Goal: Transaction & Acquisition: Download file/media

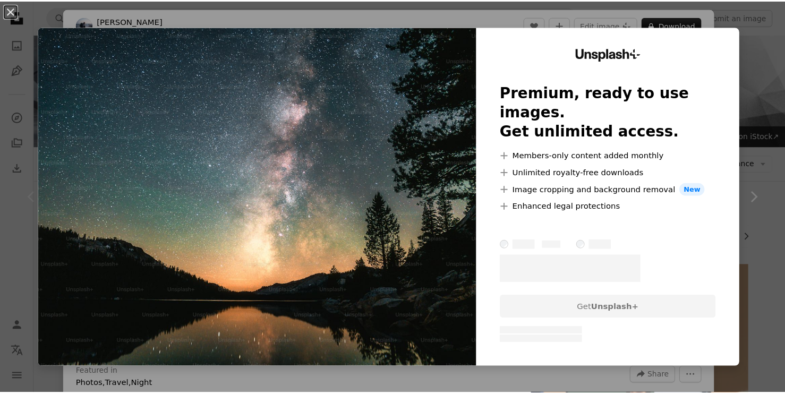
scroll to position [1274, 0]
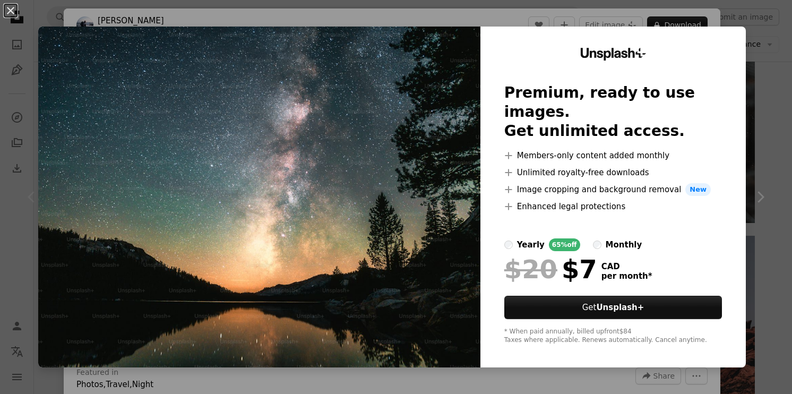
click at [770, 109] on div "An X shape Unsplash+ Premium, ready to use images. Get unlimited access. A plus…" at bounding box center [396, 197] width 792 height 394
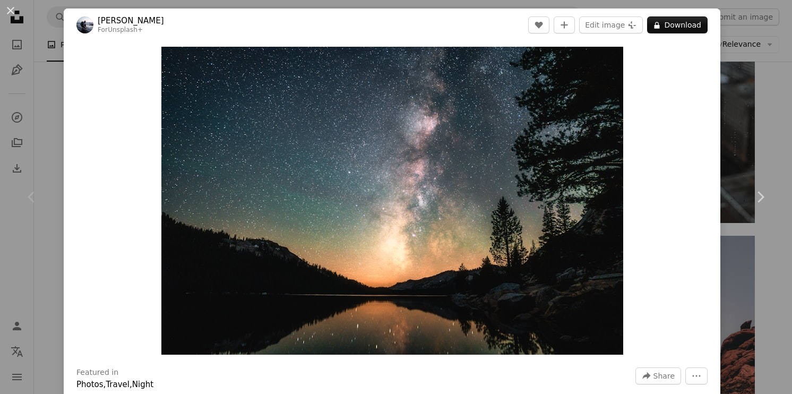
click at [667, 15] on header "[PERSON_NAME] For Unsplash+ A heart A plus sign Edit image Plus sign for Unspla…" at bounding box center [392, 24] width 657 height 33
click at [666, 22] on button "A lock Download" at bounding box center [677, 24] width 61 height 17
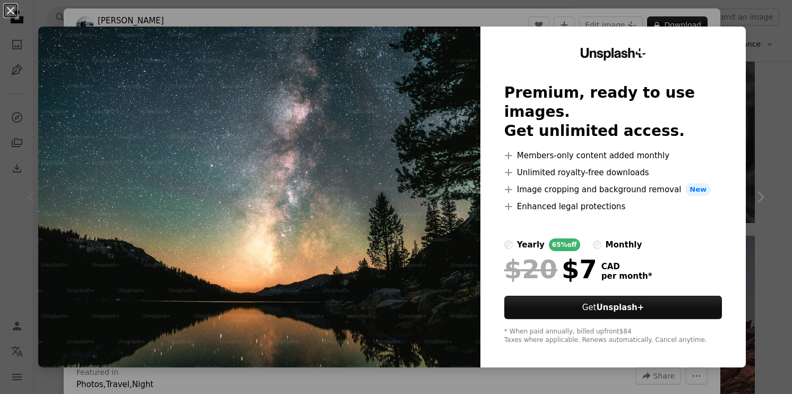
click at [745, 19] on div "An X shape Unsplash+ Premium, ready to use images. Get unlimited access. A plus…" at bounding box center [396, 197] width 792 height 394
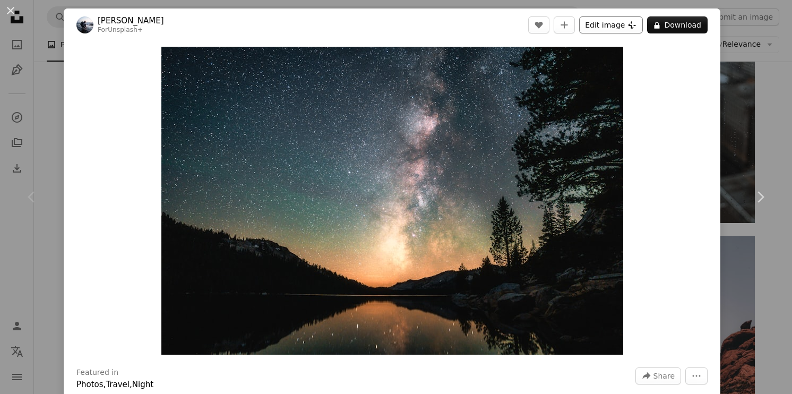
click at [624, 28] on button "Edit image Plus sign for Unsplash+" at bounding box center [611, 24] width 64 height 17
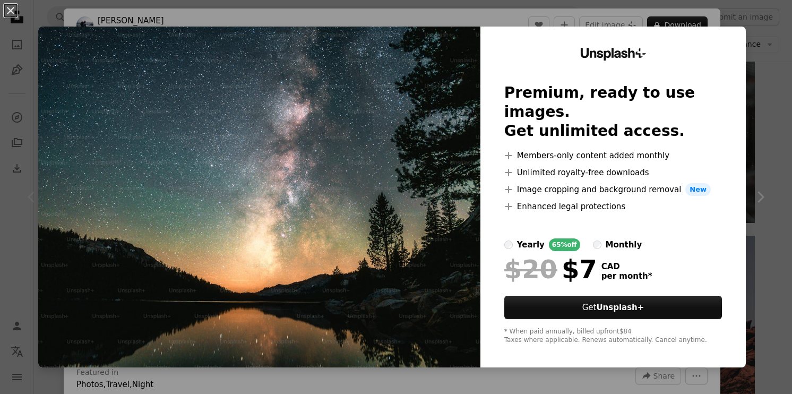
click at [748, 54] on div "An X shape Unsplash+ Premium, ready to use images. Get unlimited access. A plus…" at bounding box center [396, 197] width 792 height 394
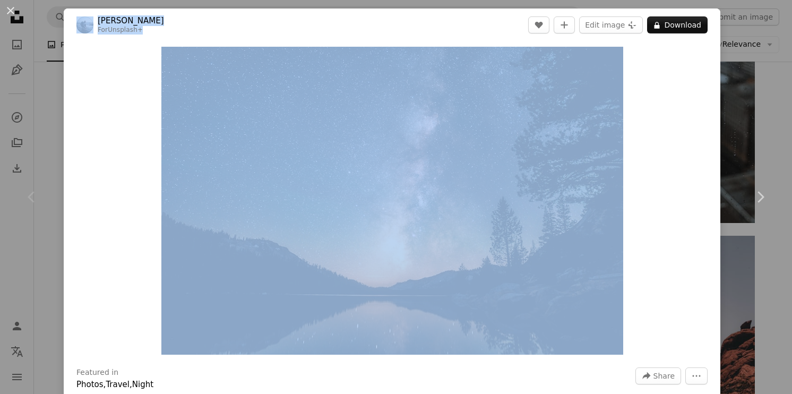
click at [757, 102] on div "An X shape Chevron left Chevron right [PERSON_NAME] For Unsplash+ A heart A plu…" at bounding box center [396, 197] width 792 height 394
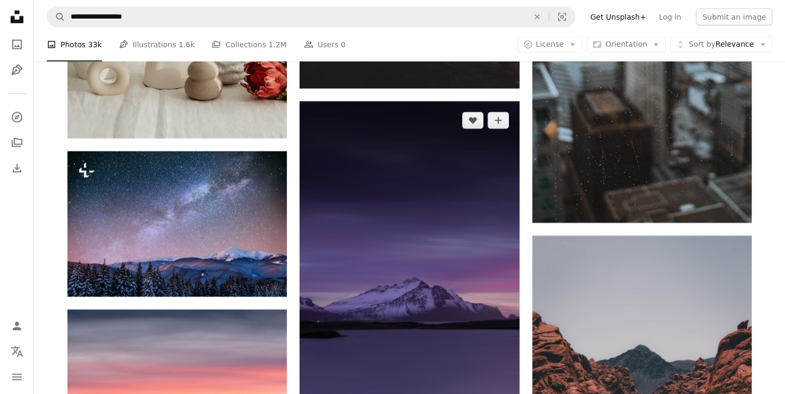
click at [403, 216] on img at bounding box center [408, 265] width 219 height 329
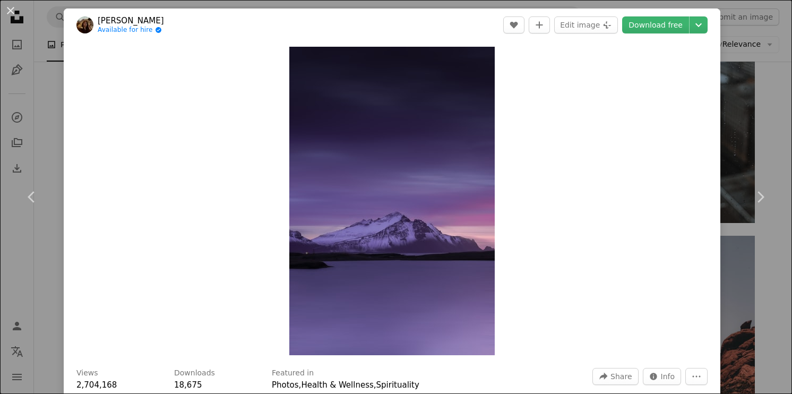
click at [772, 68] on div "An X shape Chevron left Chevron right [PERSON_NAME] Available for hire A checkm…" at bounding box center [396, 197] width 792 height 394
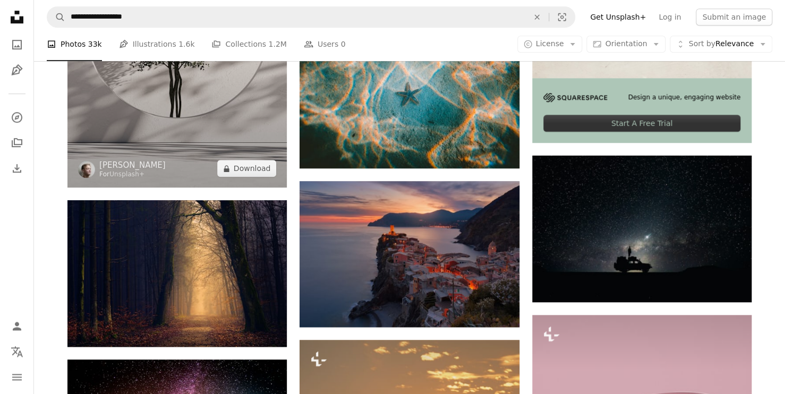
scroll to position [159, 0]
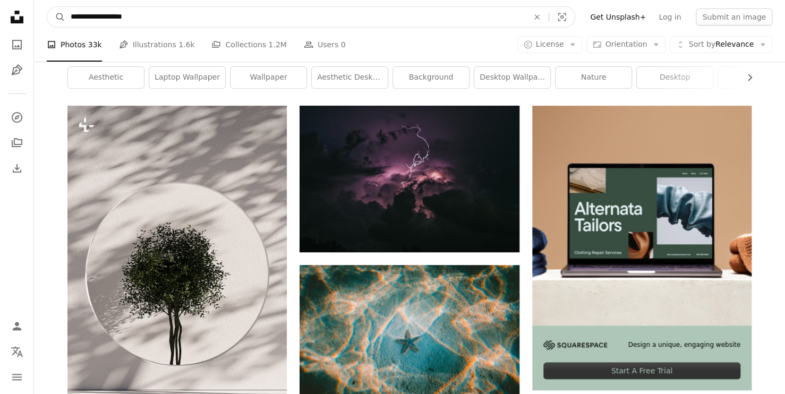
click at [168, 16] on input "**********" at bounding box center [295, 17] width 460 height 20
type input "**********"
click at [47, 7] on button "A magnifying glass" at bounding box center [56, 17] width 18 height 20
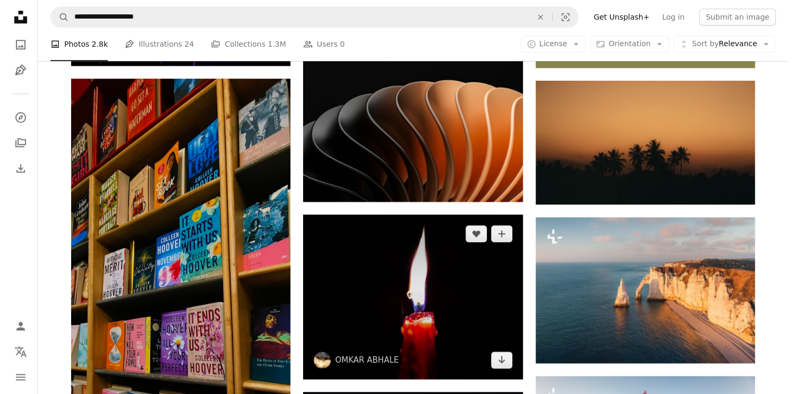
scroll to position [478, 0]
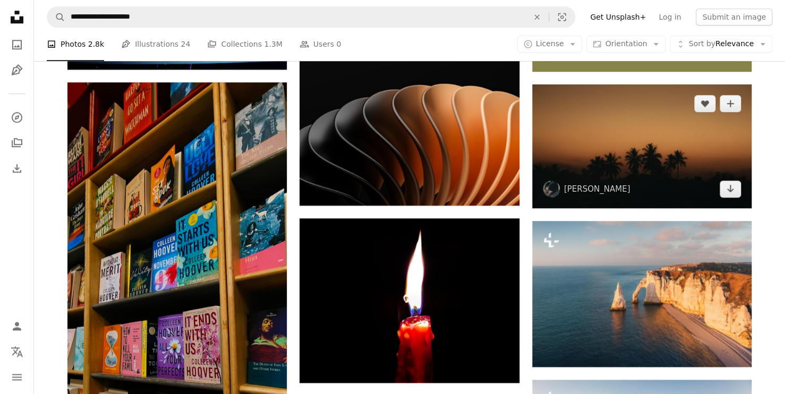
click at [634, 148] on img at bounding box center [641, 145] width 219 height 123
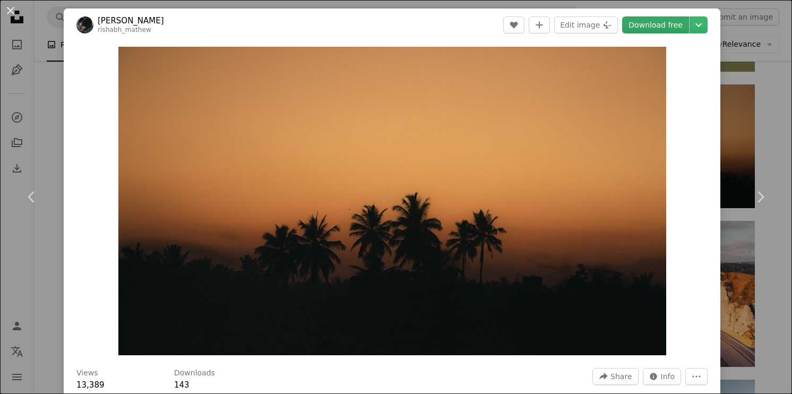
click at [675, 24] on link "Download free" at bounding box center [655, 24] width 67 height 17
